Goal: Task Accomplishment & Management: Use online tool/utility

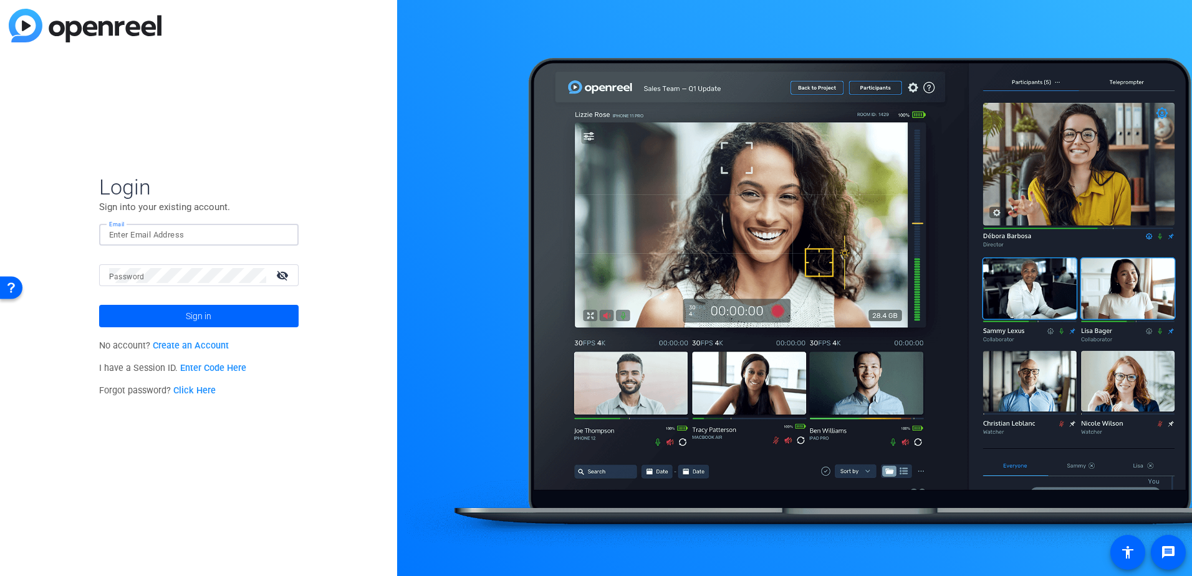
click at [161, 239] on input "Email" at bounding box center [199, 235] width 180 height 15
click at [202, 226] on div at bounding box center [199, 235] width 180 height 22
click at [200, 231] on input "Email" at bounding box center [199, 235] width 180 height 15
type input "joey.martinez@thermofisher.com"
click at [99, 305] on button "Sign in" at bounding box center [198, 316] width 199 height 22
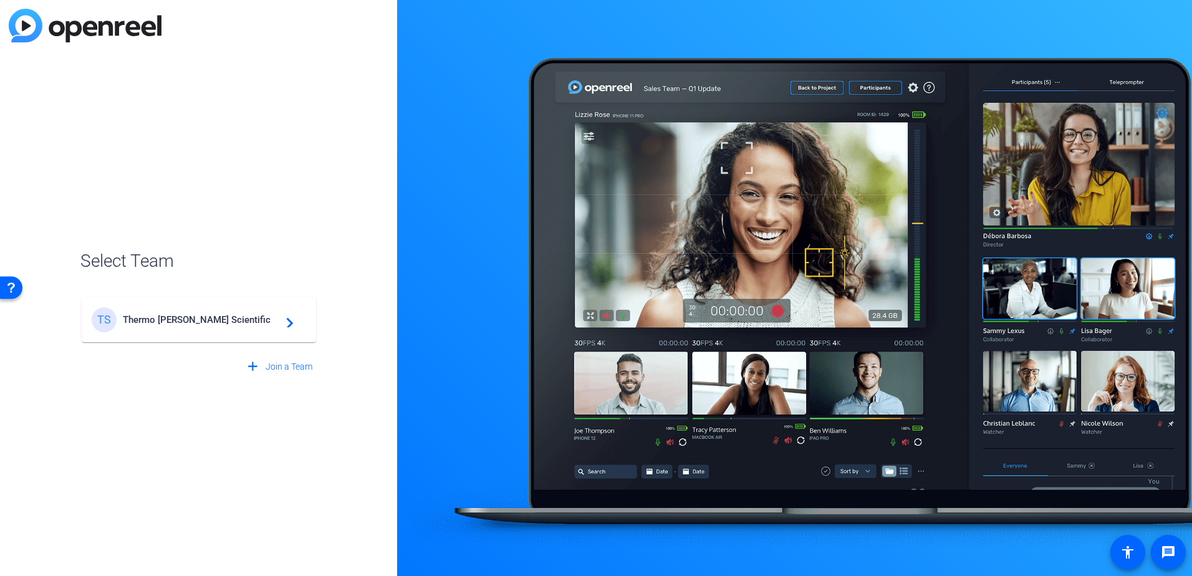
click at [127, 312] on div "TS Thermo Fisher Scientific navigate_next" at bounding box center [199, 319] width 214 height 25
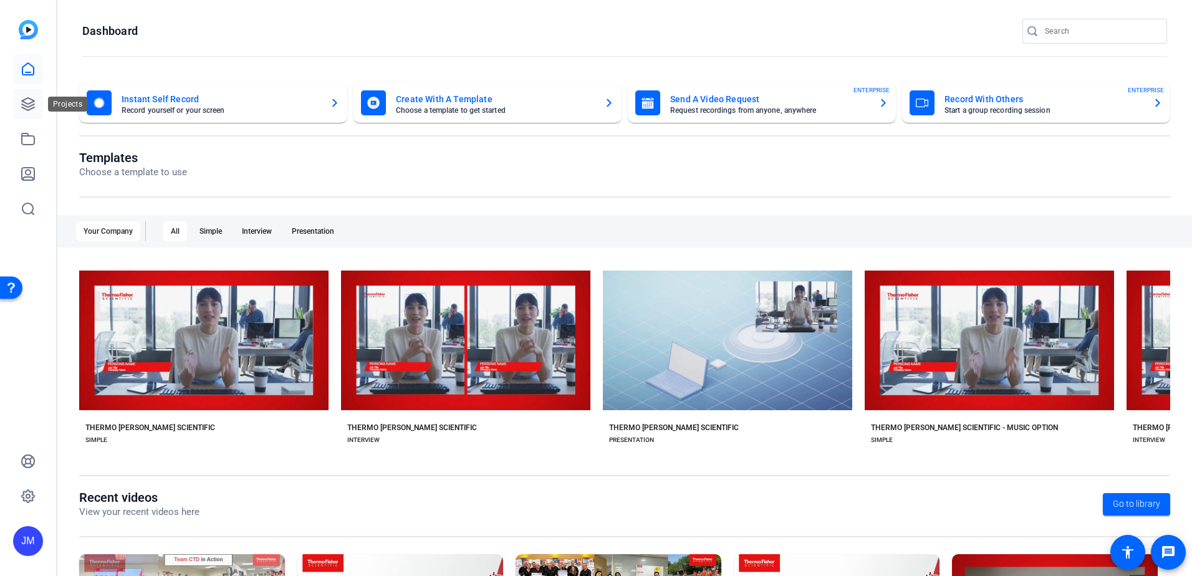
click at [29, 110] on icon at bounding box center [28, 104] width 12 height 12
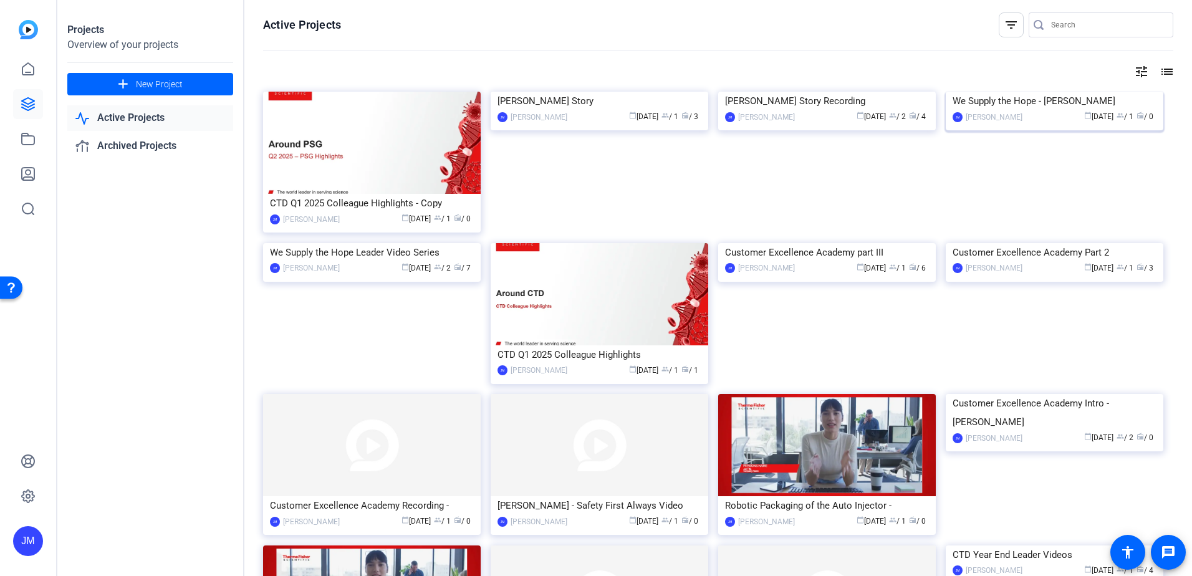
click at [1026, 92] on img at bounding box center [1055, 92] width 218 height 0
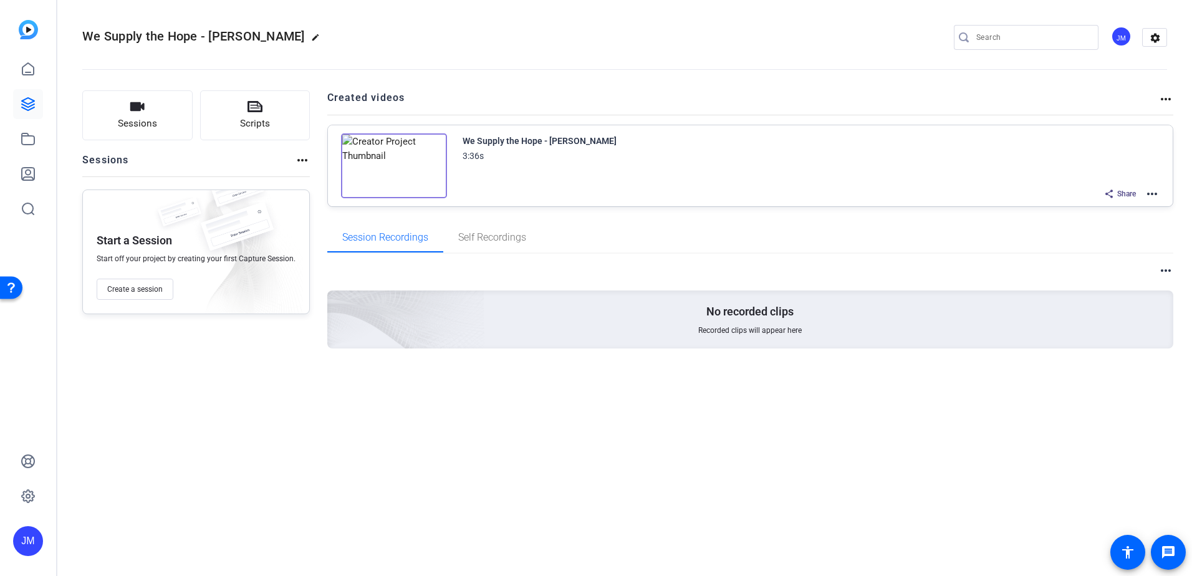
click at [1156, 193] on mat-icon "more_horiz" at bounding box center [1151, 193] width 15 height 15
click at [1106, 225] on span "Duplicate here" at bounding box center [1106, 224] width 87 height 15
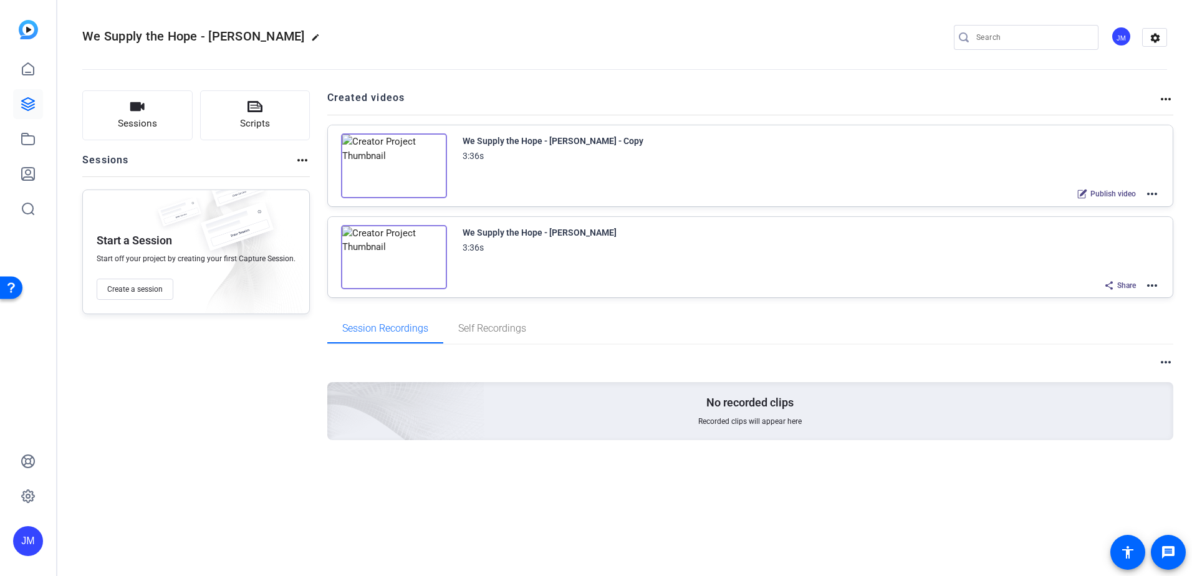
click at [1156, 198] on mat-icon "more_horiz" at bounding box center [1151, 193] width 15 height 15
click at [1091, 211] on span "Edit in Creator" at bounding box center [1106, 208] width 87 height 15
click at [1146, 285] on mat-icon "more_horiz" at bounding box center [1151, 285] width 15 height 15
click at [508, 223] on div at bounding box center [596, 288] width 1192 height 576
click at [1156, 283] on mat-icon "more_horiz" at bounding box center [1151, 285] width 15 height 15
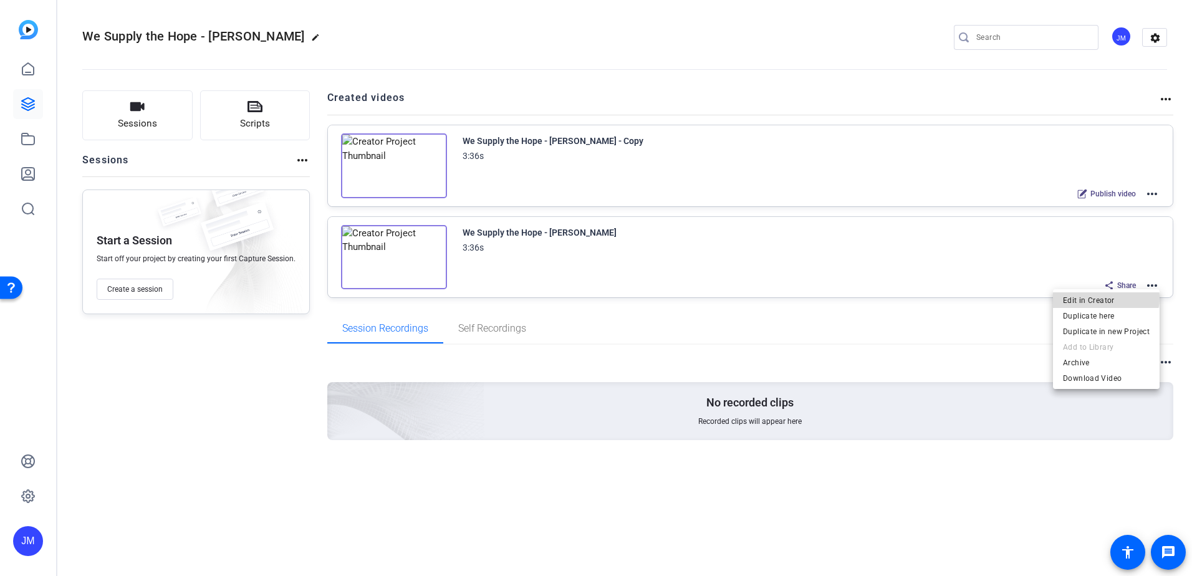
click at [1100, 297] on span "Edit in Creator" at bounding box center [1106, 299] width 87 height 15
click at [1146, 191] on mat-icon "more_horiz" at bounding box center [1151, 193] width 15 height 15
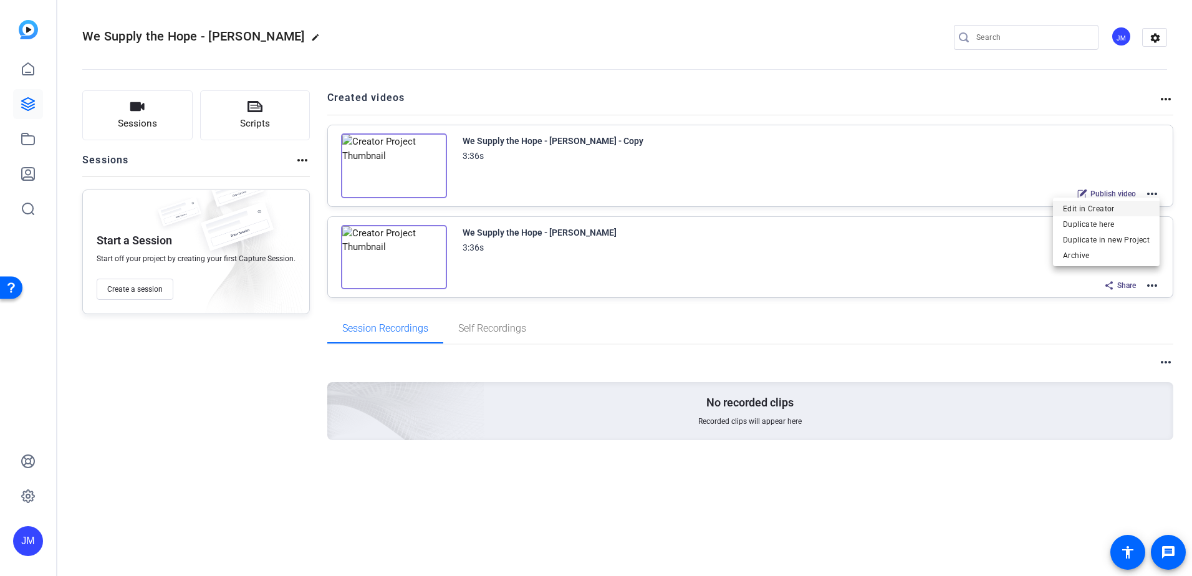
click at [1113, 201] on span "Edit in Creator" at bounding box center [1106, 208] width 87 height 15
click at [1146, 193] on mat-icon "more_horiz" at bounding box center [1151, 193] width 15 height 15
click at [1110, 205] on span "Edit in Creator" at bounding box center [1106, 208] width 87 height 15
